Goal: Task Accomplishment & Management: Use online tool/utility

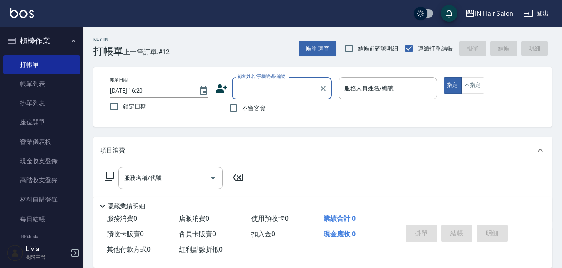
scroll to position [42, 0]
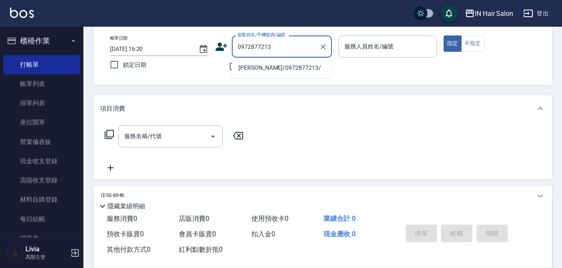
click at [251, 68] on li "許美人/0972877213/" at bounding box center [282, 68] width 100 height 14
type input "許美人/0972877213/"
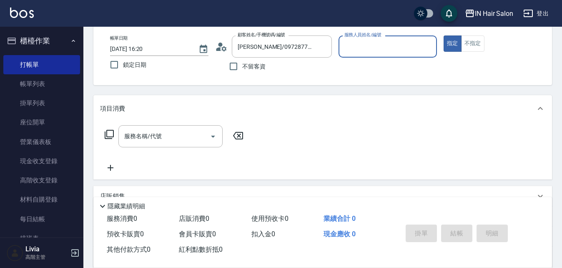
type input "7號設計師Erica-7"
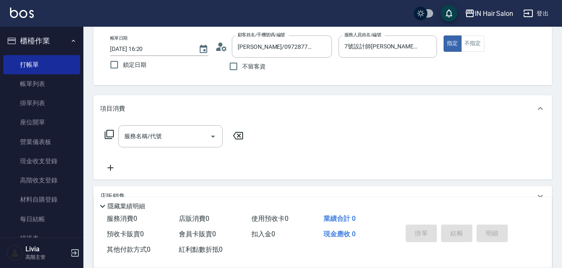
click at [107, 131] on icon at bounding box center [109, 134] width 9 height 9
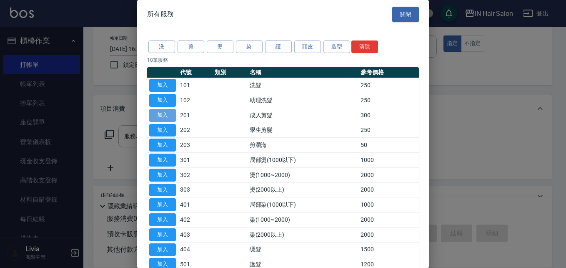
click at [169, 114] on button "加入" at bounding box center [162, 115] width 27 height 13
type input "成人剪髮(201)"
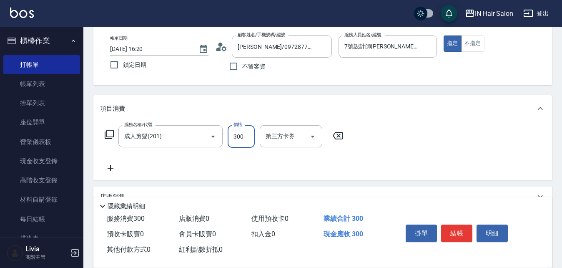
click at [246, 137] on input "300" at bounding box center [241, 136] width 27 height 23
type input "400"
click at [221, 155] on div "服務名稱/代號 成人剪髮(201) 服務名稱/代號 價格 400 價格 第三方卡券 第三方卡券" at bounding box center [224, 149] width 248 height 48
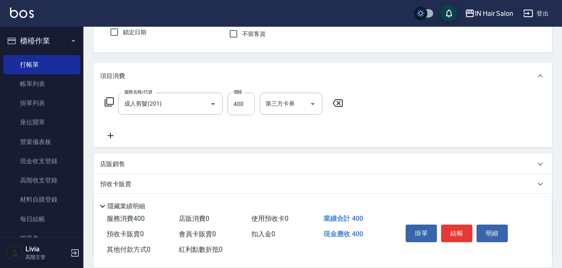
scroll to position [143, 0]
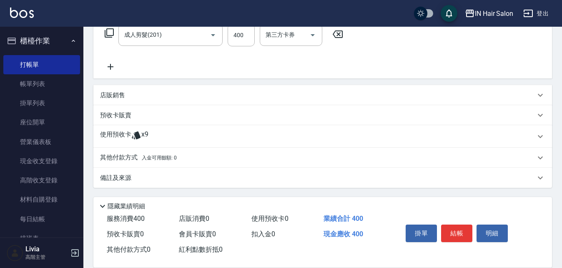
drag, startPoint x: 111, startPoint y: 137, endPoint x: 118, endPoint y: 133, distance: 8.2
click at [111, 136] on p "使用預收卡" at bounding box center [115, 136] width 31 height 13
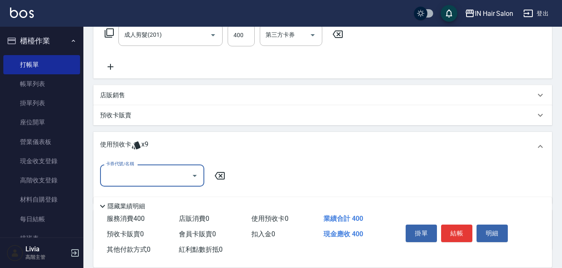
scroll to position [185, 0]
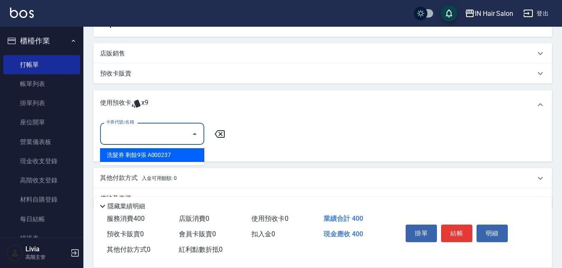
click at [125, 133] on input "卡券代號/名稱" at bounding box center [146, 133] width 84 height 15
click at [146, 155] on div "洗髮券 剩餘9張 A000237" at bounding box center [152, 155] width 104 height 14
type input "洗髮券 A000237"
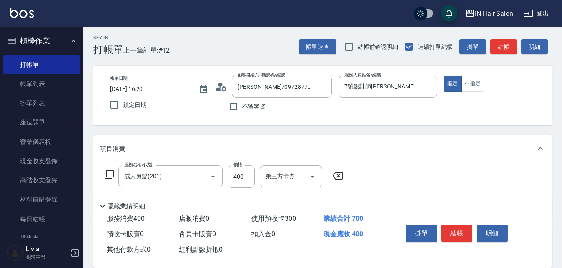
scroll to position [0, 0]
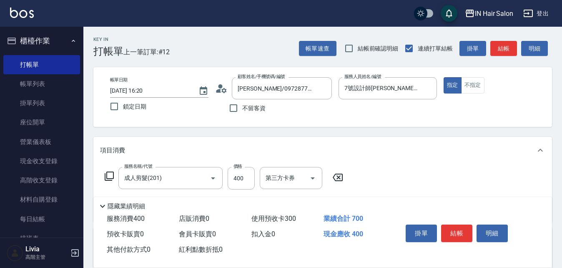
click at [460, 229] on button "結帳" at bounding box center [456, 233] width 31 height 18
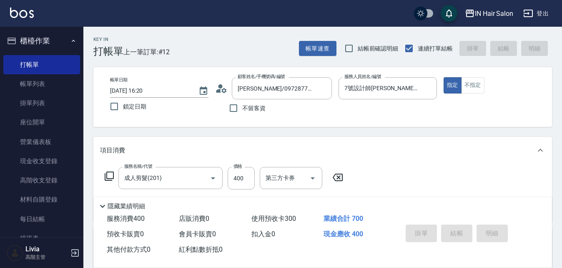
type input "2025/09/14 17:27"
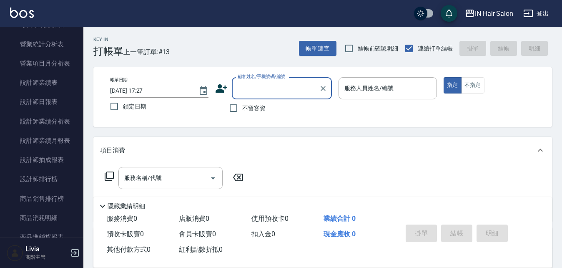
scroll to position [584, 0]
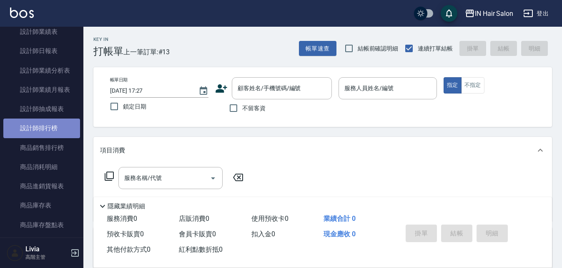
click at [51, 130] on link "設計師排行榜" at bounding box center [41, 127] width 77 height 19
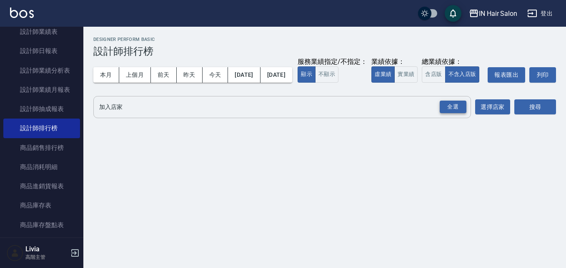
click at [456, 113] on div "全選" at bounding box center [453, 107] width 27 height 13
click at [216, 75] on button "今天" at bounding box center [216, 74] width 26 height 15
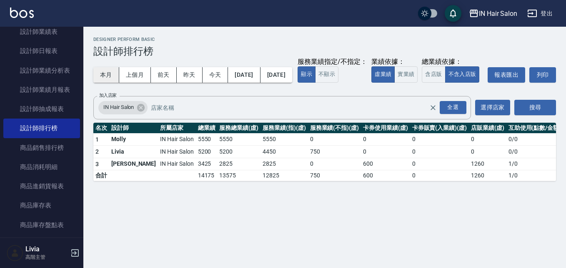
click at [105, 71] on button "本月" at bounding box center [106, 74] width 26 height 15
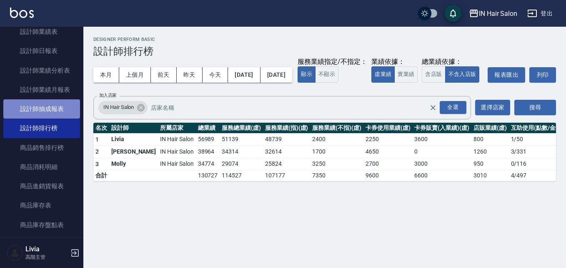
click at [54, 107] on link "設計師抽成報表" at bounding box center [41, 108] width 77 height 19
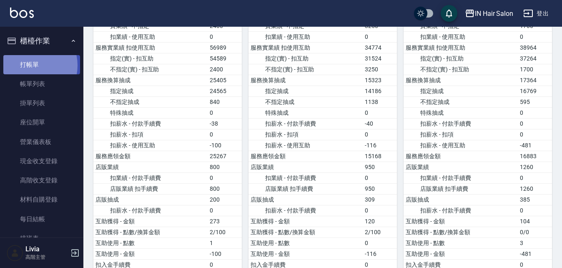
click at [32, 65] on link "打帳單" at bounding box center [41, 64] width 77 height 19
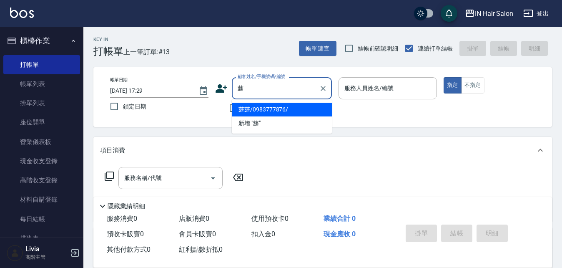
click at [254, 108] on li "莛莛/0983777876/" at bounding box center [282, 110] width 100 height 14
type input "莛莛/0983777876/"
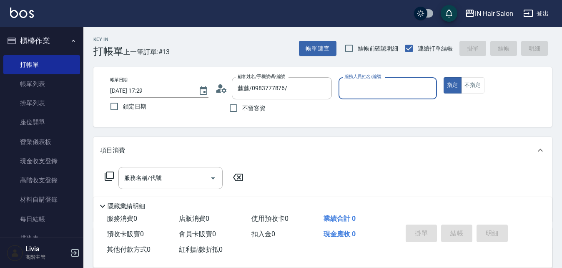
type input "7號設計師Erica-7"
click at [109, 173] on icon at bounding box center [109, 176] width 10 height 10
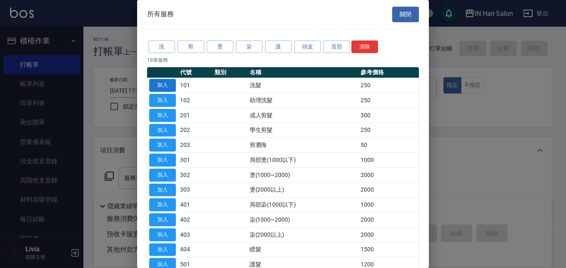
click at [166, 85] on button "加入" at bounding box center [162, 85] width 27 height 13
type input "洗髮(101)"
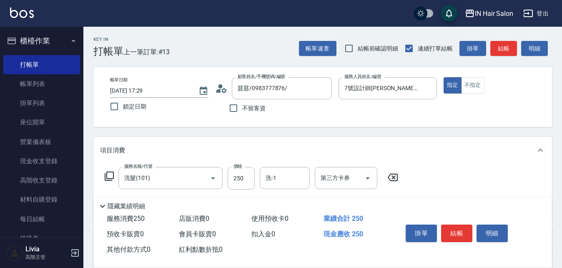
click at [110, 176] on icon at bounding box center [109, 176] width 10 height 10
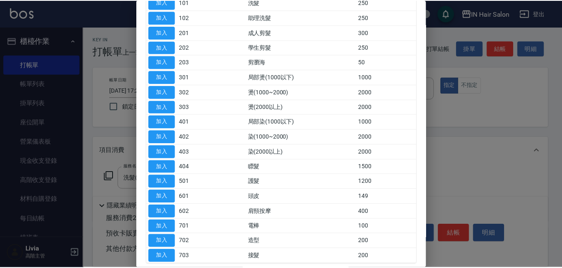
scroll to position [83, 0]
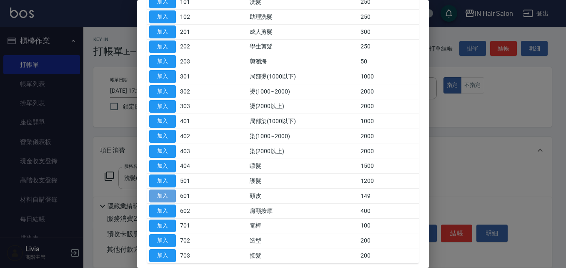
click at [165, 192] on button "加入" at bounding box center [162, 195] width 27 height 13
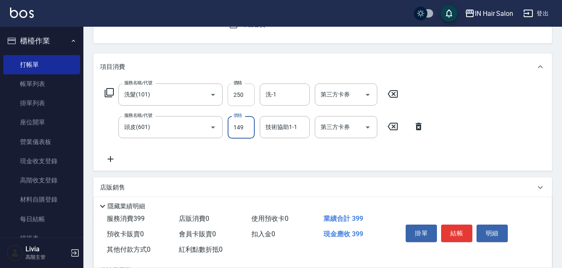
click at [248, 93] on input "250" at bounding box center [241, 94] width 27 height 23
type input "300"
drag, startPoint x: 218, startPoint y: 154, endPoint x: 230, endPoint y: 146, distance: 14.5
click at [219, 152] on div "服務名稱/代號 洗髮(101) 服務名稱/代號 價格 300 價格 洗-1 洗-1 第三方卡券 第三方卡券 服務名稱/代號 頭皮(601) 服務名稱/代號 價…" at bounding box center [264, 123] width 329 height 80
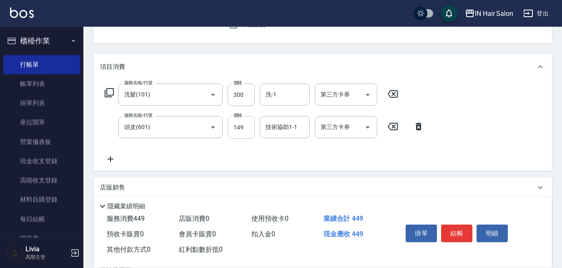
click at [245, 133] on input "149" at bounding box center [241, 127] width 27 height 23
type input "100"
drag, startPoint x: 202, startPoint y: 148, endPoint x: 207, endPoint y: 147, distance: 5.1
click at [203, 147] on div "服務名稱/代號 洗髮(101) 服務名稱/代號 價格 300 價格 洗-1 洗-1 第三方卡券 第三方卡券 服務名稱/代號 頭皮(601) 服務名稱/代號 價…" at bounding box center [264, 123] width 329 height 80
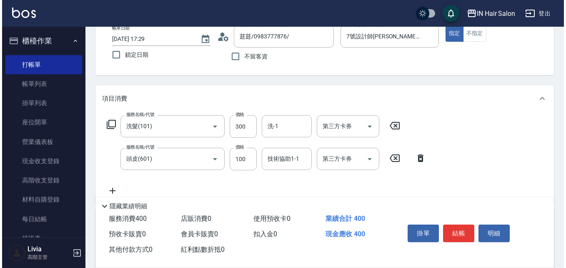
scroll to position [0, 0]
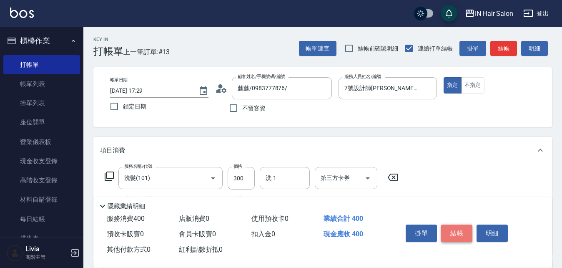
click at [457, 230] on button "結帳" at bounding box center [456, 233] width 31 height 18
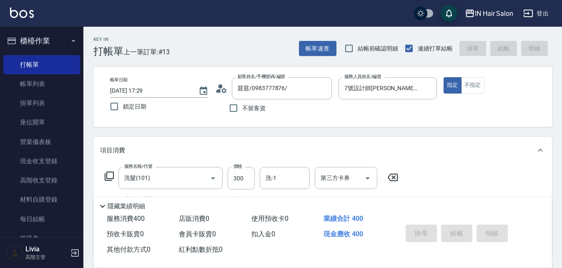
type input "2025/09/14 18:00"
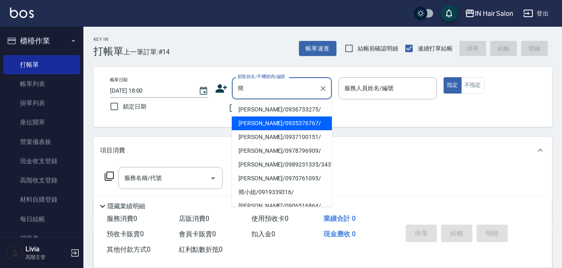
click at [254, 123] on li "簡哲煒/0935376767/" at bounding box center [282, 123] width 100 height 14
type input "簡哲煒/0935376767/"
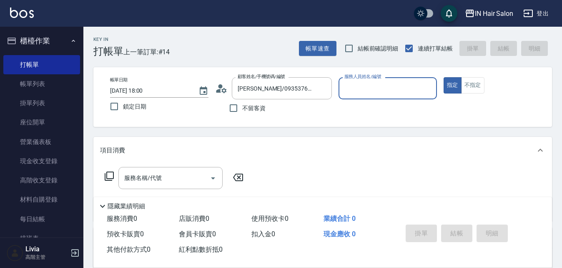
type input "6號設計師Molly-6"
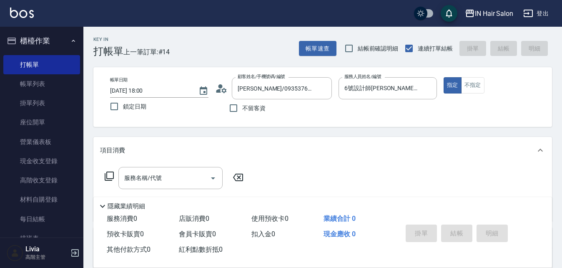
click at [108, 175] on icon at bounding box center [109, 176] width 10 height 10
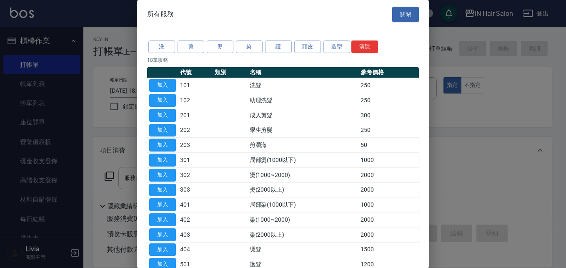
drag, startPoint x: 171, startPoint y: 82, endPoint x: 140, endPoint y: 123, distance: 51.5
click at [169, 86] on button "加入" at bounding box center [162, 85] width 27 height 13
type input "洗髮(101)"
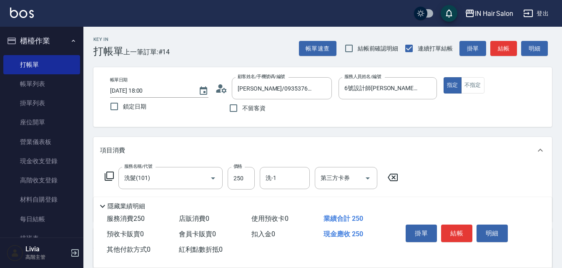
click at [110, 174] on icon at bounding box center [109, 176] width 10 height 10
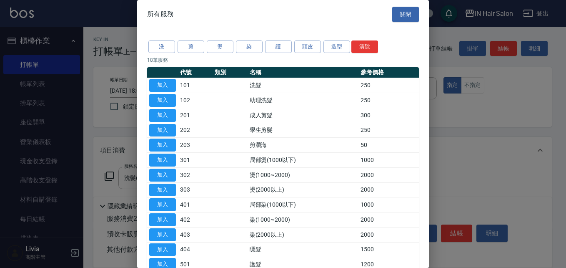
drag, startPoint x: 166, startPoint y: 112, endPoint x: 154, endPoint y: 129, distance: 20.4
click at [166, 112] on button "加入" at bounding box center [162, 115] width 27 height 13
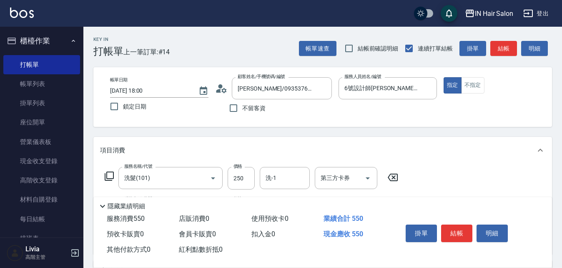
click at [111, 174] on icon at bounding box center [109, 176] width 10 height 10
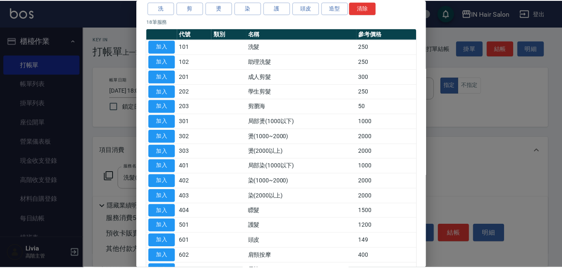
scroll to position [83, 0]
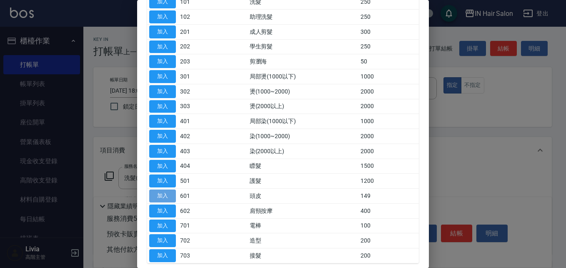
click at [158, 195] on button "加入" at bounding box center [162, 195] width 27 height 13
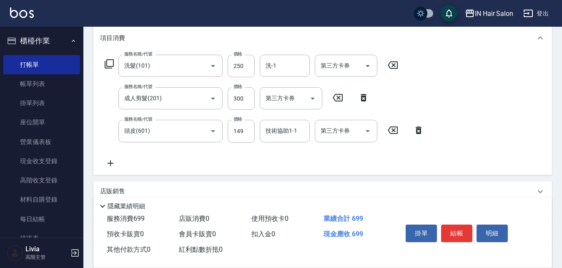
scroll to position [125, 0]
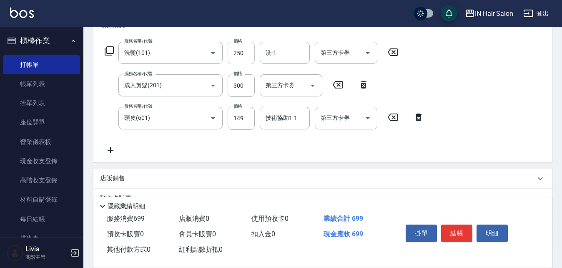
click at [248, 53] on input "250" at bounding box center [241, 53] width 27 height 23
type input "300"
click at [219, 98] on div "服務名稱/代號 洗髮(101) 服務名稱/代號 價格 300 價格 洗-1 洗-1 第三方卡券 第三方卡券 服務名稱/代號 成人剪髮(201) 服務名稱/代號…" at bounding box center [264, 98] width 329 height 113
click at [244, 80] on input "300" at bounding box center [241, 85] width 27 height 23
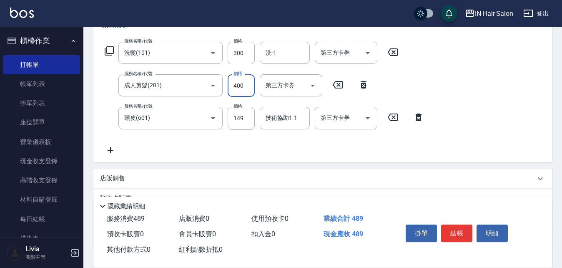
type input "400"
drag, startPoint x: 201, startPoint y: 141, endPoint x: 209, endPoint y: 136, distance: 9.9
click at [204, 138] on div "服務名稱/代號 洗髮(101) 服務名稱/代號 價格 300 價格 洗-1 洗-1 第三方卡券 第三方卡券 服務名稱/代號 成人剪髮(201) 服務名稱/代號…" at bounding box center [264, 98] width 329 height 113
click at [241, 117] on input "149" at bounding box center [241, 118] width 27 height 23
type input "50"
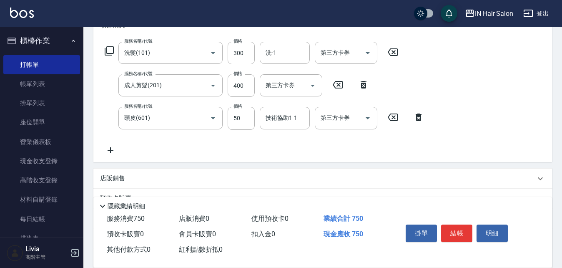
click at [206, 143] on div "服務名稱/代號 洗髮(101) 服務名稱/代號 價格 300 價格 洗-1 洗-1 第三方卡券 第三方卡券 服務名稱/代號 成人剪髮(201) 服務名稱/代號…" at bounding box center [264, 98] width 329 height 113
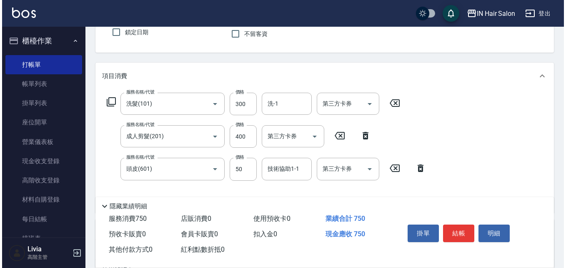
scroll to position [0, 0]
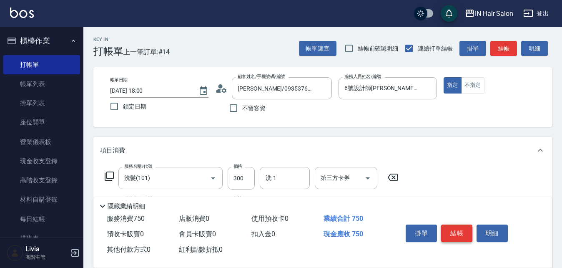
click at [454, 229] on button "結帳" at bounding box center [456, 233] width 31 height 18
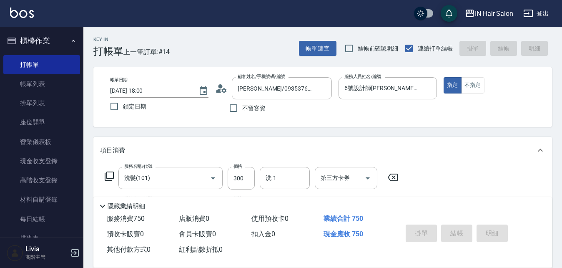
type input "2025/09/14 18:21"
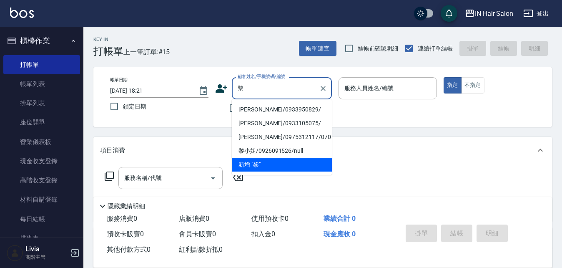
click at [240, 111] on li "黎倩/0933950829/" at bounding box center [282, 110] width 100 height 14
type input "黎倩/0933950829/"
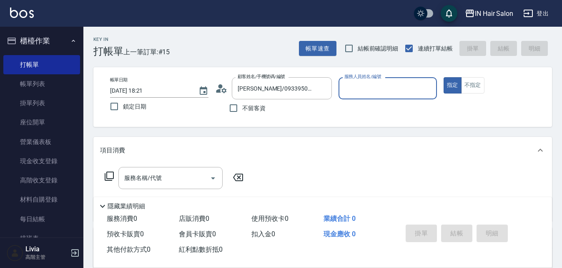
type input "6號設計師Molly-6"
click at [109, 174] on icon at bounding box center [109, 176] width 10 height 10
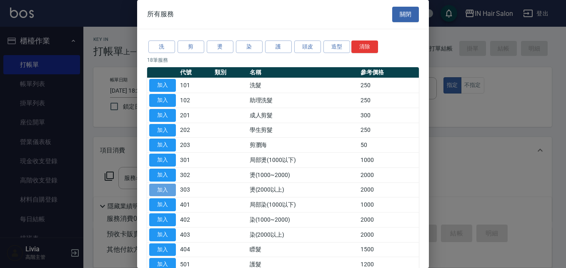
click at [159, 189] on button "加入" at bounding box center [162, 190] width 27 height 13
type input "燙(2000以上)(303)"
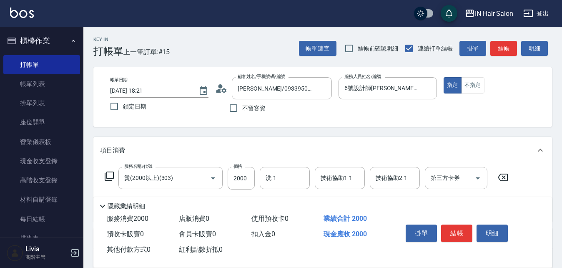
click at [108, 176] on icon at bounding box center [109, 176] width 10 height 10
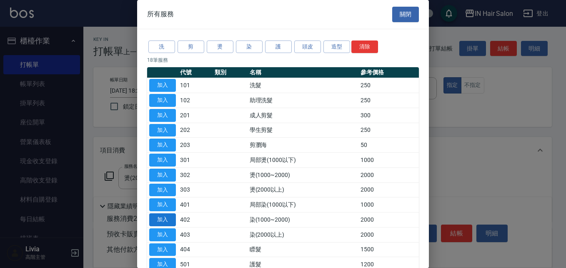
drag, startPoint x: 170, startPoint y: 221, endPoint x: 141, endPoint y: 207, distance: 32.1
click at [170, 220] on button "加入" at bounding box center [162, 219] width 27 height 13
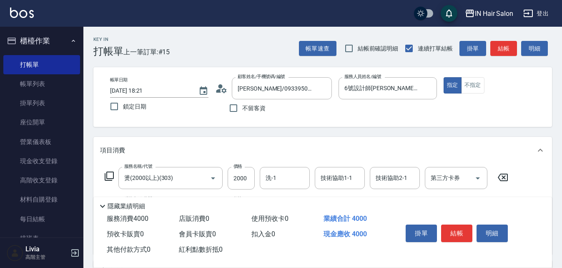
click at [108, 174] on icon at bounding box center [109, 176] width 10 height 10
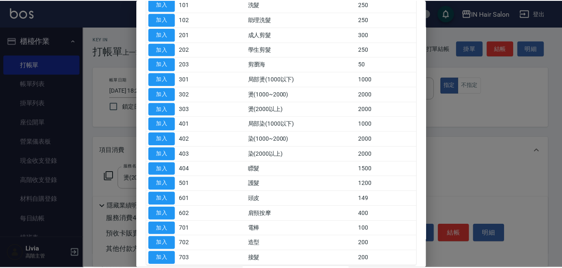
scroll to position [83, 0]
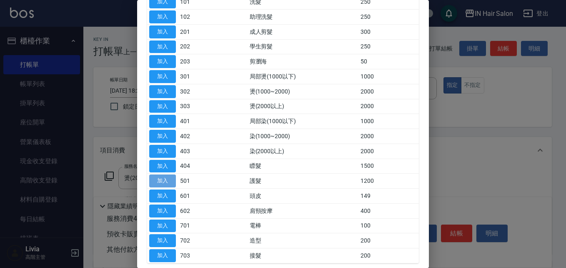
click at [166, 180] on button "加入" at bounding box center [162, 180] width 27 height 13
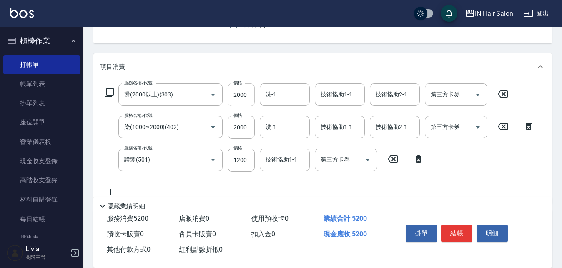
click at [248, 96] on input "2000" at bounding box center [241, 94] width 27 height 23
click at [246, 121] on input "2000" at bounding box center [241, 127] width 27 height 23
type input "1840"
click at [248, 161] on input "1200" at bounding box center [241, 159] width 27 height 23
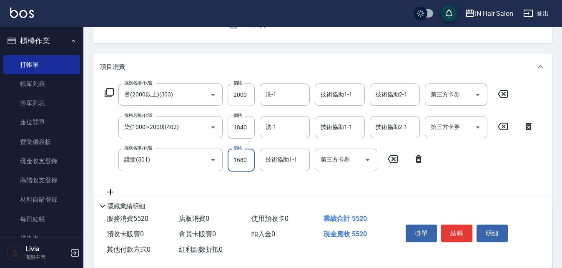
type input "1680"
click at [222, 175] on div "服務名稱/代號 燙(2000以上)(303) 服務名稱/代號 價格 2000 價格 洗-1 洗-1 技術協助1-1 技術協助1-1 技術協助2-1 技術協助2…" at bounding box center [319, 139] width 439 height 113
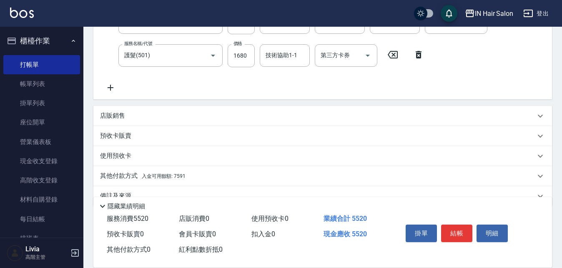
scroll to position [206, 0]
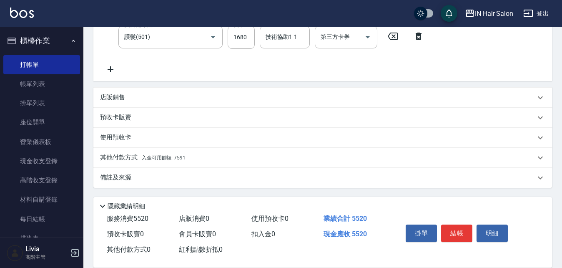
click at [121, 160] on p "其他付款方式 入金可用餘額: 7591" at bounding box center [143, 157] width 86 height 9
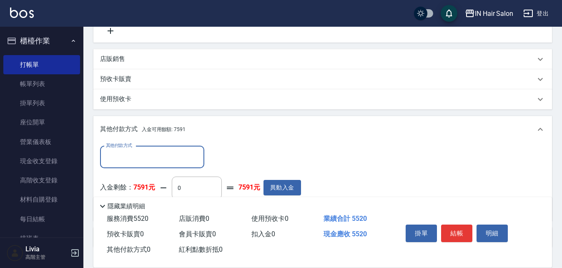
scroll to position [289, 0]
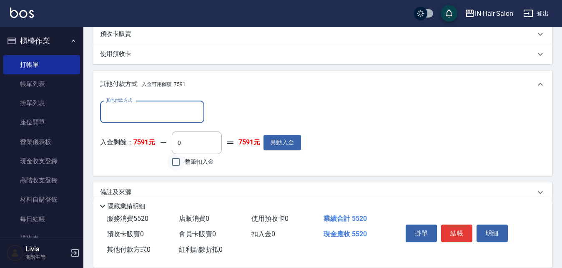
click at [175, 161] on input "整筆扣入金" at bounding box center [176, 162] width 18 height 18
checkbox input "true"
type input "5520"
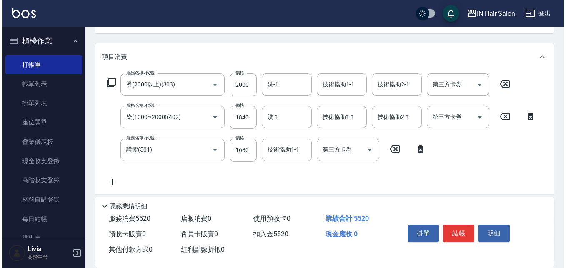
scroll to position [39, 0]
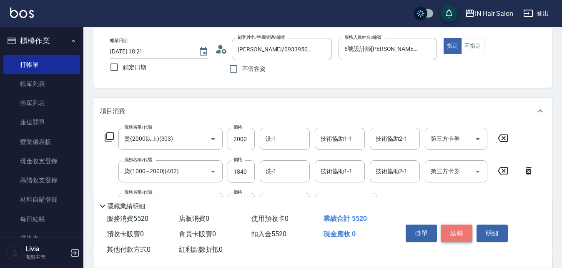
click at [455, 227] on button "結帳" at bounding box center [456, 233] width 31 height 18
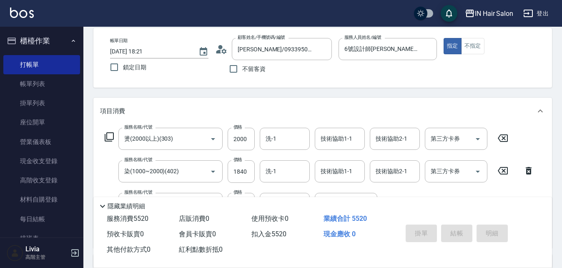
type input "2025/09/14 18:24"
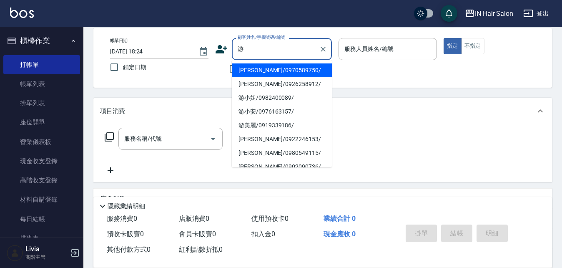
click at [242, 110] on li "游小安/0976163157/" at bounding box center [282, 112] width 100 height 14
type input "游小安/0976163157/"
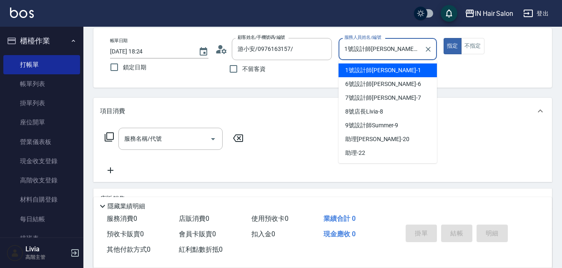
drag, startPoint x: 395, startPoint y: 52, endPoint x: 371, endPoint y: 76, distance: 33.6
click at [393, 52] on input "1號設計師Rita-1" at bounding box center [381, 49] width 78 height 15
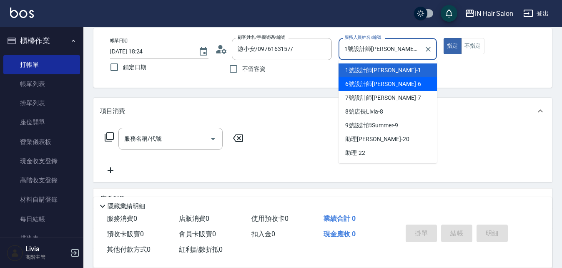
click at [364, 82] on span "6號設計師Molly -6" at bounding box center [383, 84] width 76 height 9
type input "6號設計師Molly-6"
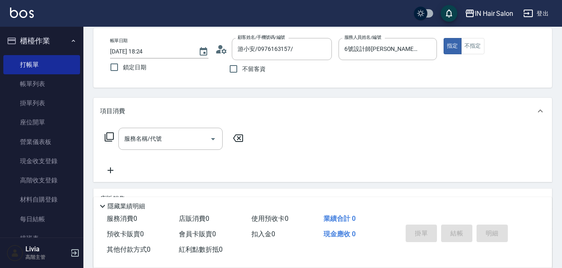
click at [107, 137] on icon at bounding box center [109, 136] width 9 height 9
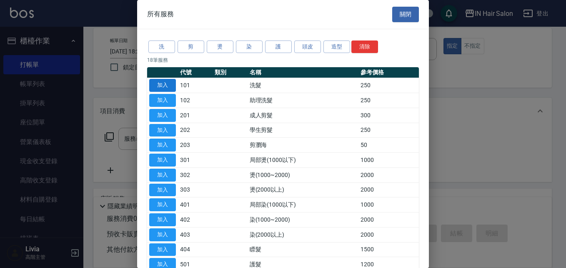
drag, startPoint x: 166, startPoint y: 83, endPoint x: 185, endPoint y: 86, distance: 19.4
click at [167, 83] on button "加入" at bounding box center [162, 85] width 27 height 13
type input "洗髮(101)"
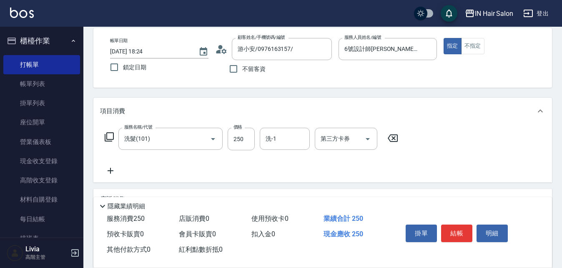
click at [113, 134] on icon at bounding box center [109, 137] width 10 height 10
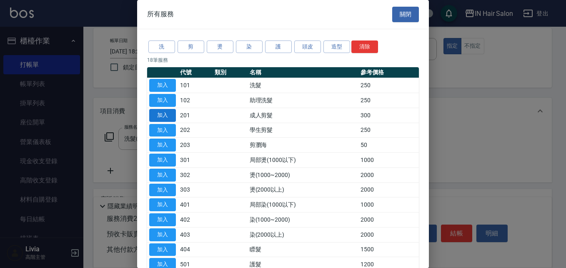
click at [161, 115] on button "加入" at bounding box center [162, 115] width 27 height 13
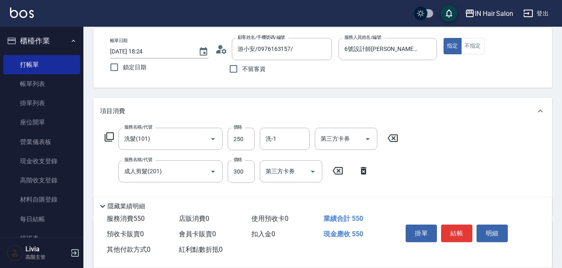
click at [111, 133] on icon at bounding box center [109, 137] width 10 height 10
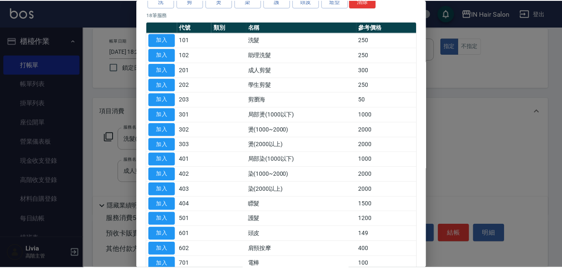
scroll to position [125, 0]
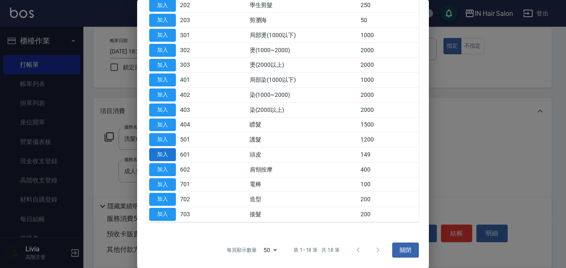
click at [171, 151] on button "加入" at bounding box center [162, 154] width 27 height 13
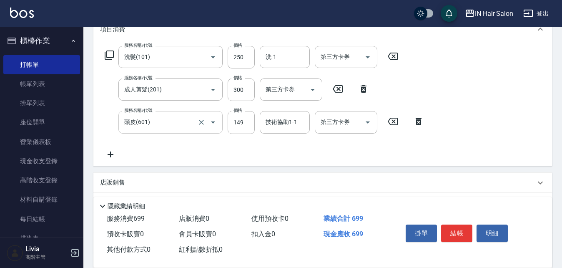
scroll to position [123, 0]
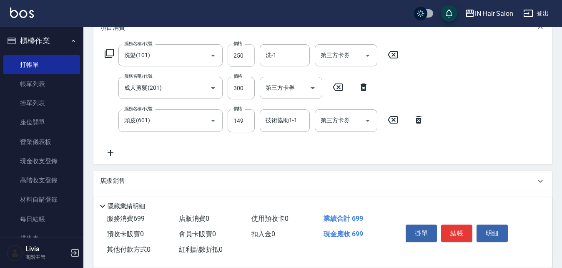
click at [242, 48] on input "250" at bounding box center [241, 55] width 27 height 23
click at [242, 51] on input "250" at bounding box center [241, 55] width 27 height 23
type input "300"
drag, startPoint x: 220, startPoint y: 106, endPoint x: 229, endPoint y: 103, distance: 9.8
click at [224, 106] on div "服務名稱/代號 洗髮(101) 服務名稱/代號 價格 300 價格 洗-1 洗-1 第三方卡券 第三方卡券 服務名稱/代號 成人剪髮(201) 服務名稱/代號…" at bounding box center [264, 100] width 329 height 113
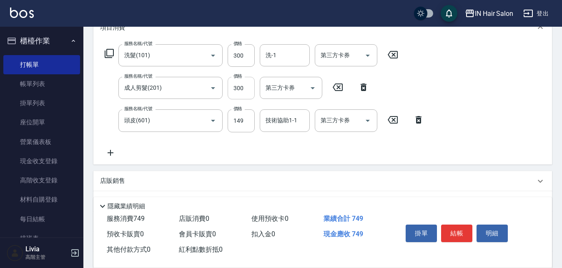
click at [243, 89] on input "300" at bounding box center [241, 88] width 27 height 23
type input "400"
drag, startPoint x: 197, startPoint y: 142, endPoint x: 235, endPoint y: 127, distance: 41.2
click at [200, 142] on div "服務名稱/代號 洗髮(101) 服務名稱/代號 價格 300 價格 洗-1 洗-1 第三方卡券 第三方卡券 服務名稱/代號 成人剪髮(201) 服務名稱/代號…" at bounding box center [264, 100] width 329 height 113
click at [241, 122] on input "149" at bounding box center [241, 120] width 27 height 23
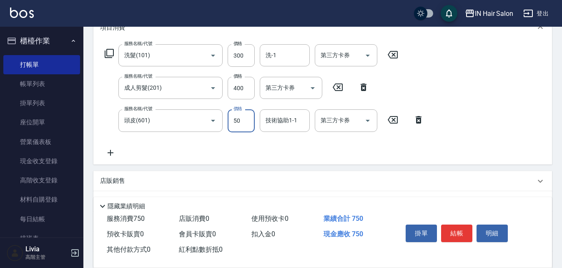
type input "50"
drag, startPoint x: 184, startPoint y: 152, endPoint x: 209, endPoint y: 145, distance: 26.3
click at [190, 151] on div "服務名稱/代號 洗髮(101) 服務名稱/代號 價格 300 價格 洗-1 洗-1 第三方卡券 第三方卡券 服務名稱/代號 成人剪髮(201) 服務名稱/代號…" at bounding box center [264, 100] width 329 height 113
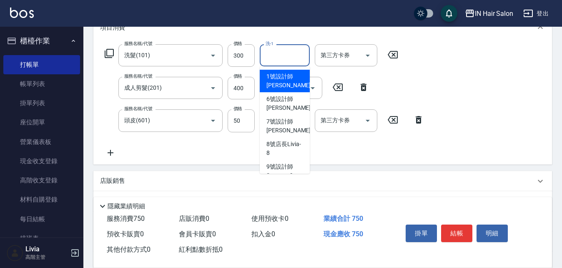
click at [283, 54] on input "洗-1" at bounding box center [285, 55] width 43 height 15
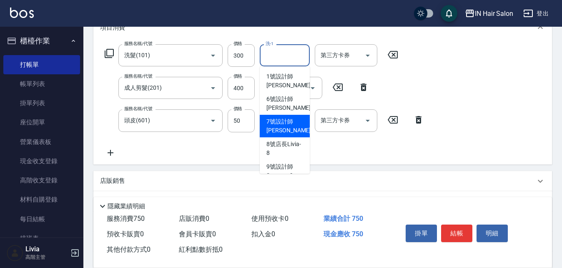
click at [278, 131] on span "7號設計師Erica -7" at bounding box center [291, 126] width 49 height 18
type input "7號設計師Erica-7"
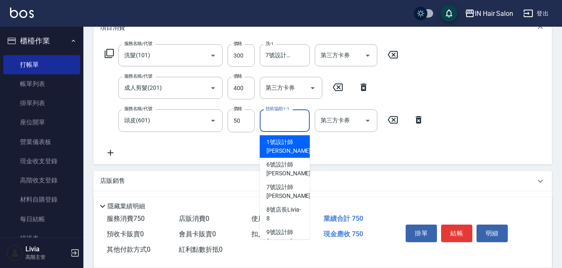
click at [276, 118] on input "技術協助1-1" at bounding box center [285, 120] width 43 height 15
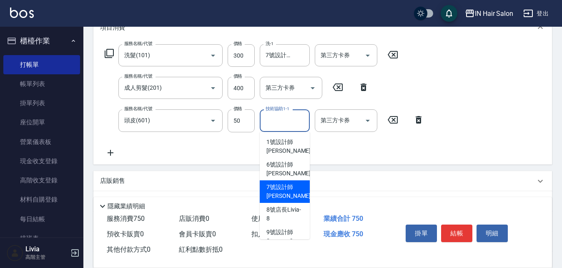
click at [278, 186] on span "7號設計師Erica -7" at bounding box center [291, 192] width 49 height 18
type input "7號設計師Erica-7"
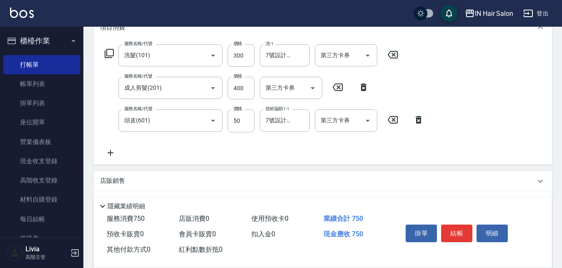
click at [230, 141] on div "服務名稱/代號 洗髮(101) 服務名稱/代號 價格 300 價格 洗-1 7號設計師Erica-7 洗-1 第三方卡券 第三方卡券 服務名稱/代號 成人剪髮…" at bounding box center [264, 100] width 329 height 113
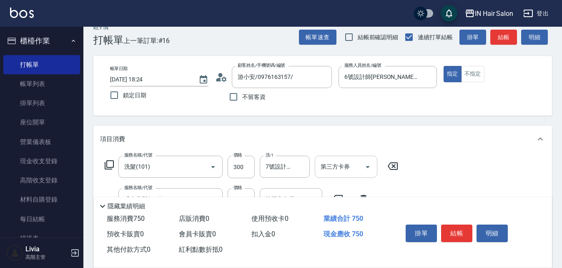
scroll to position [0, 0]
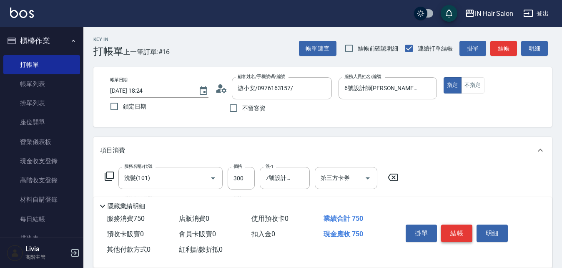
click at [457, 229] on button "結帳" at bounding box center [456, 233] width 31 height 18
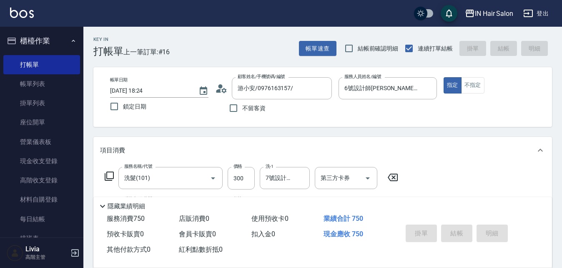
type input "2025/09/14 18:25"
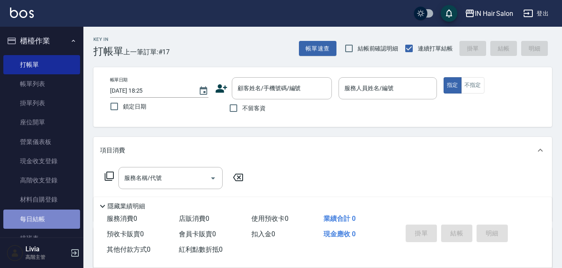
click at [53, 214] on link "每日結帳" at bounding box center [41, 218] width 77 height 19
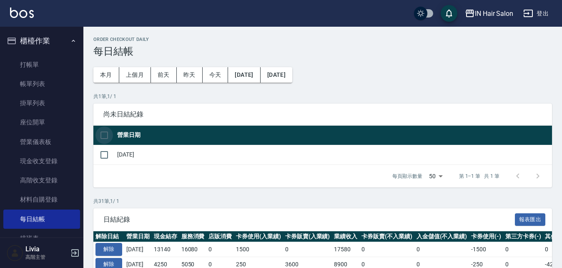
click at [101, 133] on input "checkbox" at bounding box center [105, 135] width 18 height 18
checkbox input "true"
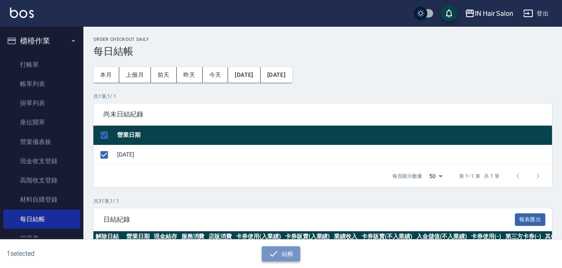
click at [289, 255] on button "結帳" at bounding box center [281, 253] width 39 height 15
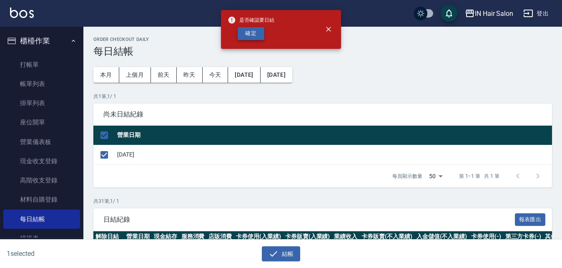
click at [251, 34] on button "確定" at bounding box center [251, 33] width 27 height 13
checkbox input "false"
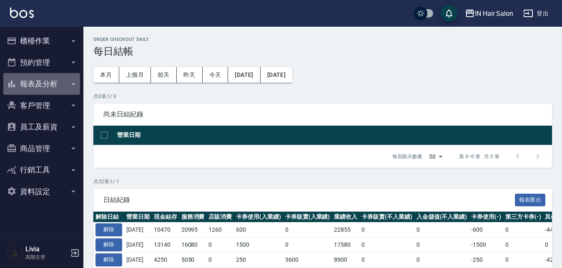
click at [49, 83] on button "報表及分析" at bounding box center [41, 84] width 77 height 22
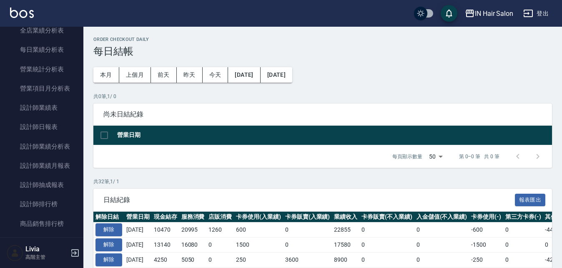
scroll to position [292, 0]
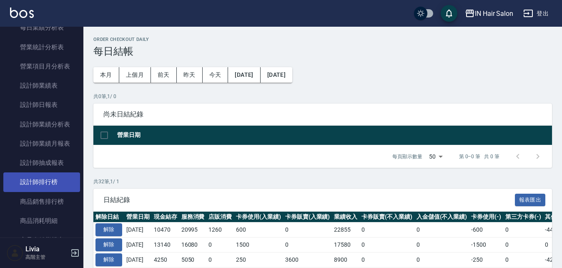
click at [53, 182] on link "設計師排行榜" at bounding box center [41, 181] width 77 height 19
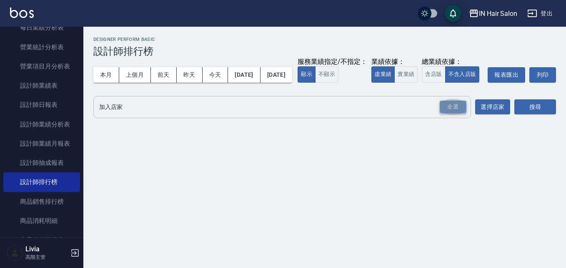
click at [448, 113] on div "全選" at bounding box center [453, 107] width 27 height 13
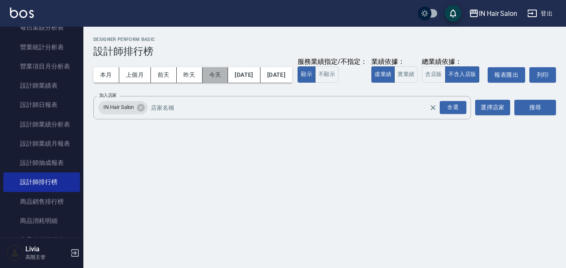
click at [213, 73] on button "今天" at bounding box center [216, 74] width 26 height 15
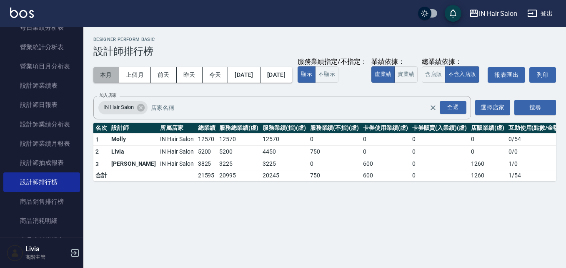
click at [104, 74] on button "本月" at bounding box center [106, 74] width 26 height 15
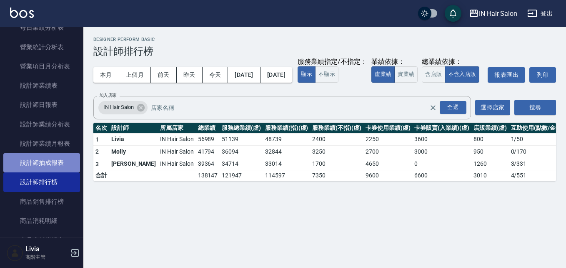
click at [62, 160] on link "設計師抽成報表" at bounding box center [41, 162] width 77 height 19
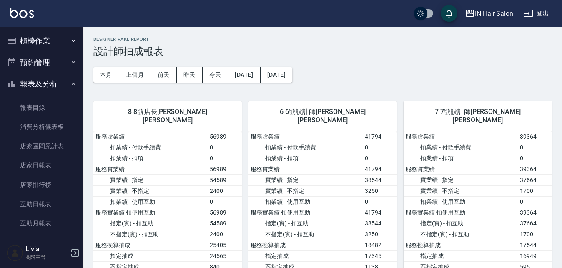
click at [45, 41] on button "櫃檯作業" at bounding box center [41, 41] width 77 height 22
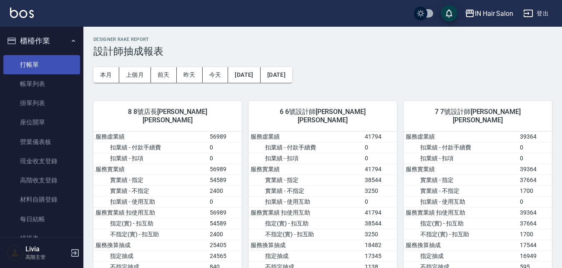
click at [38, 60] on link "打帳單" at bounding box center [41, 64] width 77 height 19
